Goal: Find specific page/section: Find specific page/section

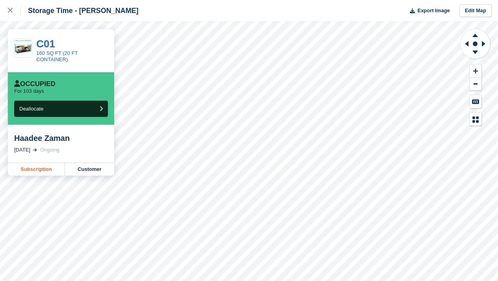
click at [56, 169] on link "Subscription" at bounding box center [36, 169] width 57 height 13
click at [83, 167] on link "Customer" at bounding box center [89, 169] width 49 height 13
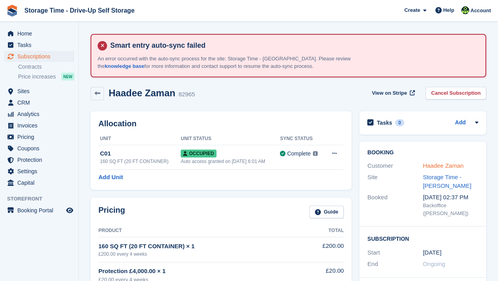
click at [442, 167] on link "Haadee Zaman" at bounding box center [443, 165] width 41 height 7
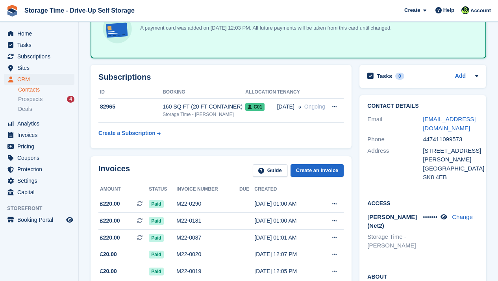
scroll to position [110, 0]
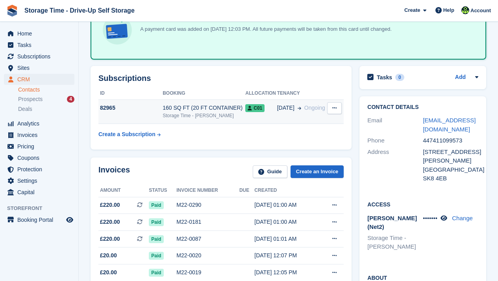
click at [185, 113] on div "Storage Time - [PERSON_NAME]" at bounding box center [204, 115] width 83 height 7
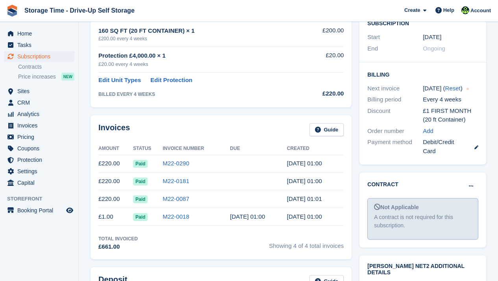
scroll to position [221, 0]
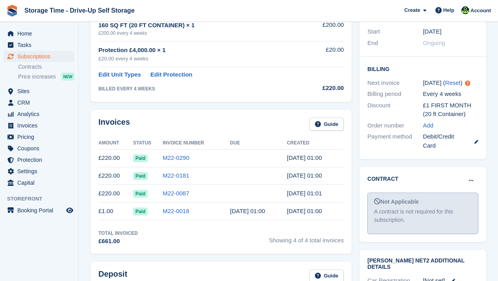
click at [175, 161] on td "M22-0290" at bounding box center [196, 158] width 67 height 18
click at [175, 158] on link "M22-0290" at bounding box center [176, 157] width 27 height 7
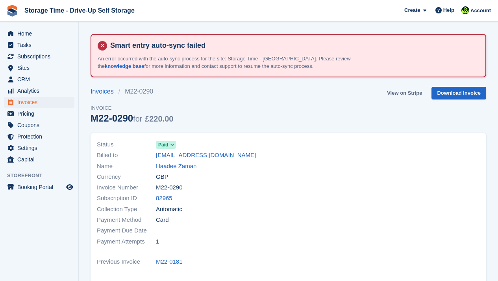
click at [417, 91] on link "View on Stripe" at bounding box center [404, 93] width 41 height 13
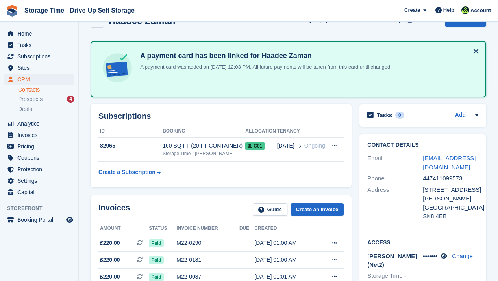
scroll to position [76, 0]
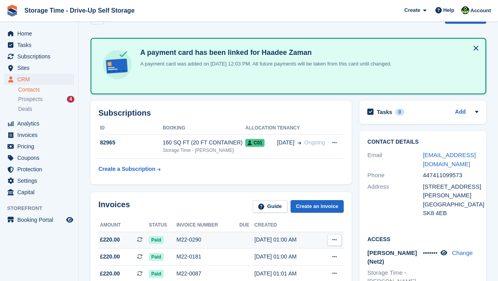
click at [206, 238] on div "M22-0290" at bounding box center [208, 239] width 63 height 8
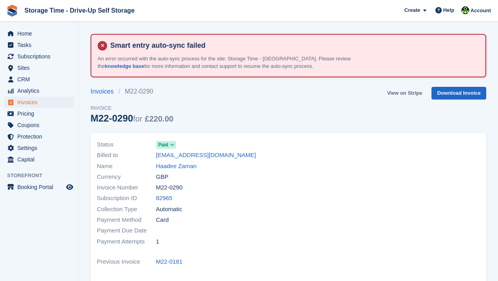
click at [394, 91] on link "View on Stripe" at bounding box center [404, 93] width 41 height 13
